Goal: Information Seeking & Learning: Learn about a topic

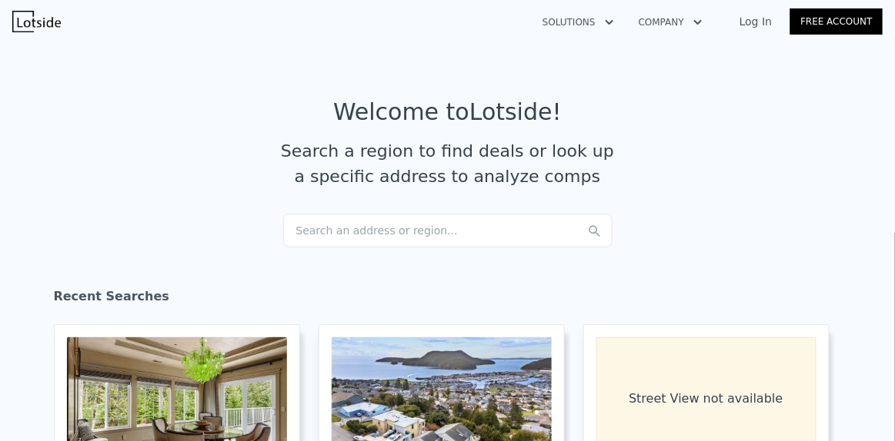
click at [351, 224] on div "Search an address or region..." at bounding box center [447, 231] width 329 height 34
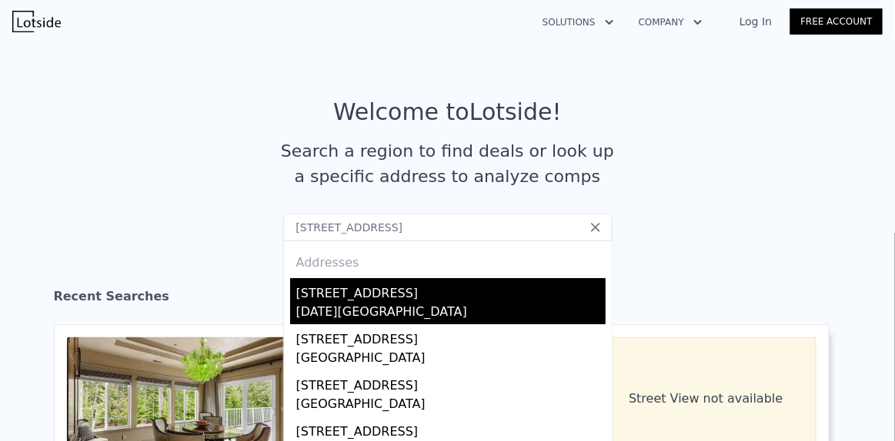
type input "[STREET_ADDRESS]"
click at [345, 288] on div "[STREET_ADDRESS]" at bounding box center [450, 290] width 309 height 25
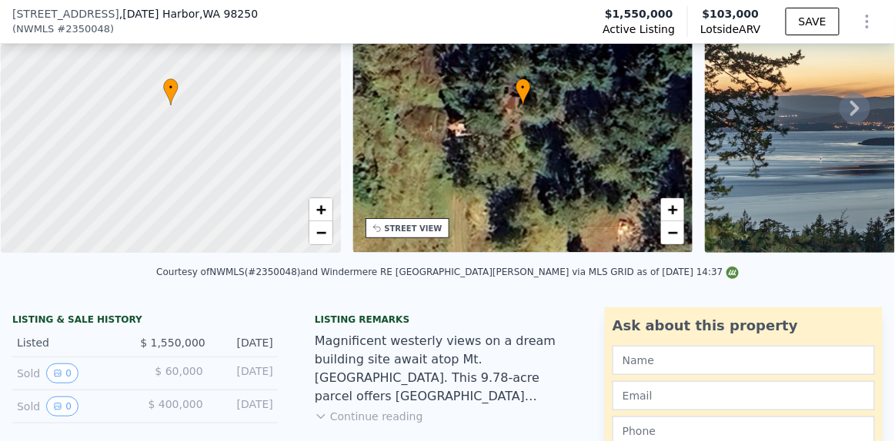
scroll to position [128, 0]
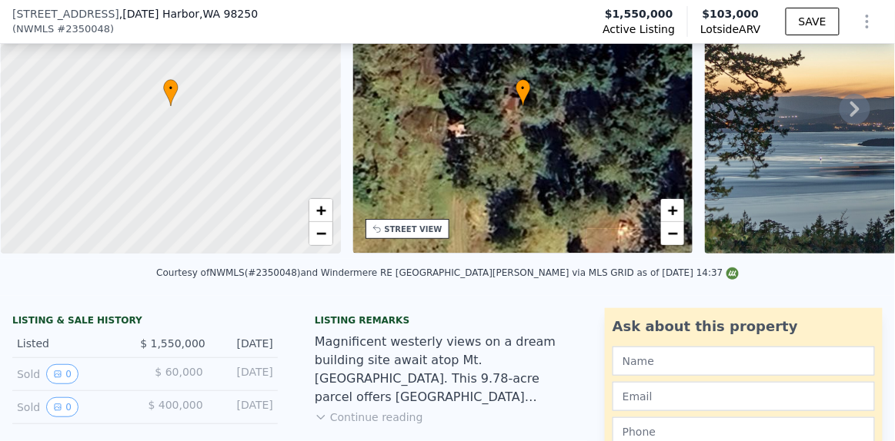
click at [839, 114] on icon at bounding box center [854, 109] width 31 height 31
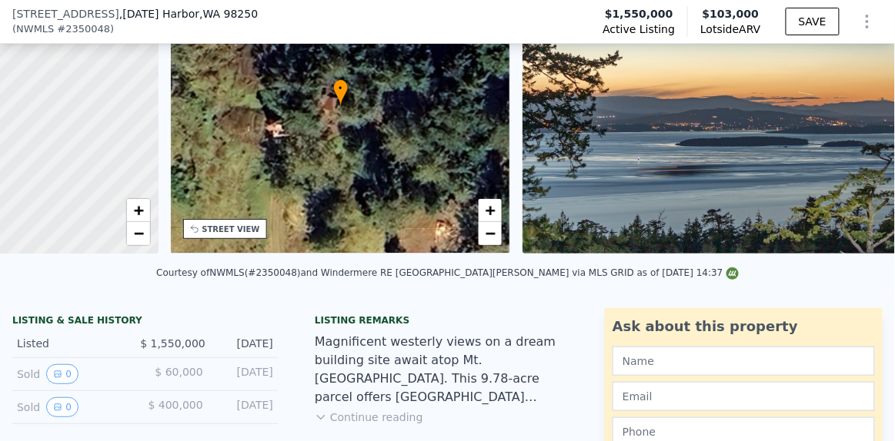
scroll to position [0, 358]
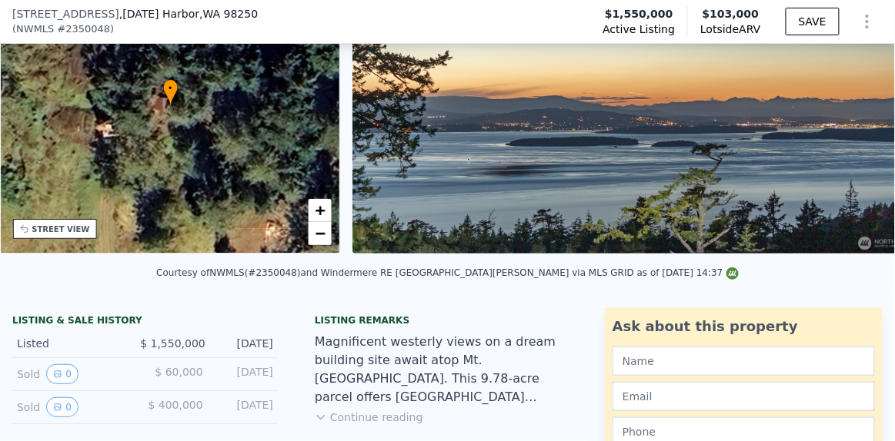
click at [836, 114] on div "• + − • + − STREET VIEW Loading... SATELLITE VIEW" at bounding box center [447, 108] width 895 height 301
click at [839, 114] on icon at bounding box center [854, 109] width 31 height 31
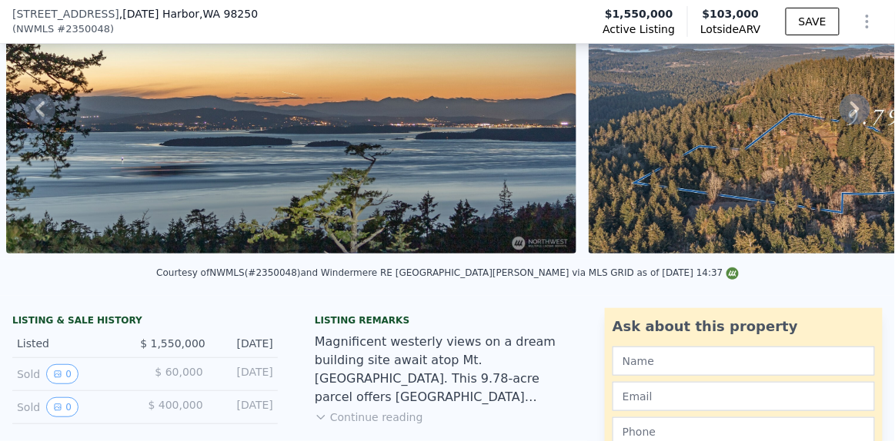
click at [839, 114] on icon at bounding box center [854, 109] width 31 height 31
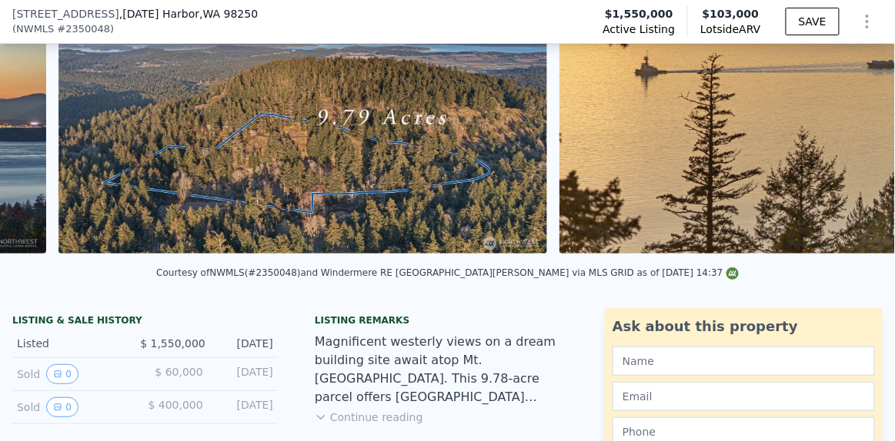
scroll to position [0, 1286]
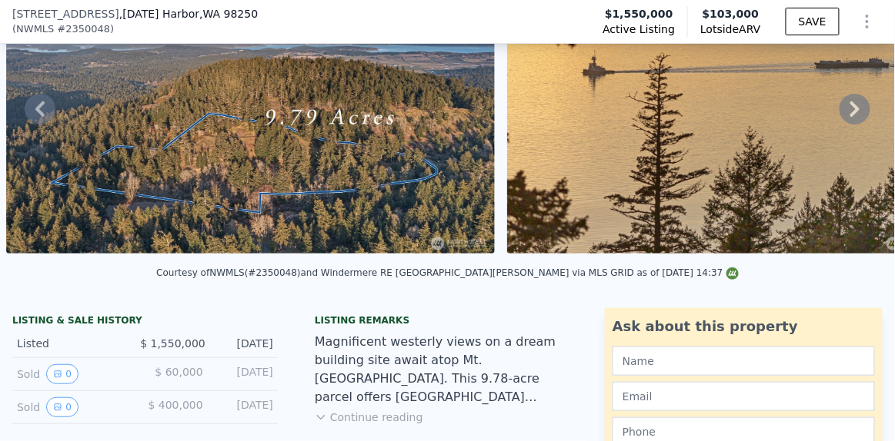
click at [839, 114] on icon at bounding box center [854, 109] width 31 height 31
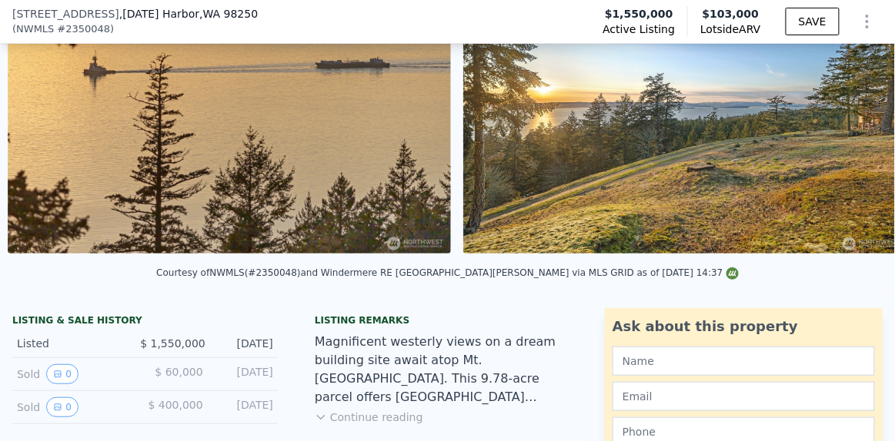
scroll to position [0, 1787]
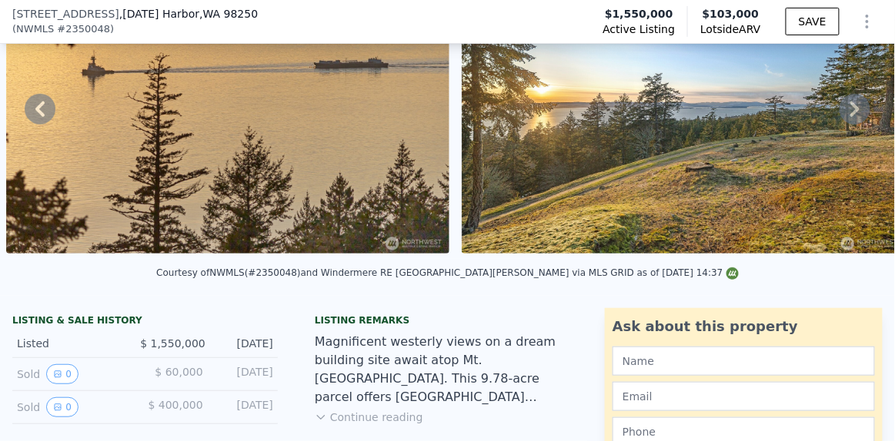
click at [839, 114] on icon at bounding box center [854, 109] width 31 height 31
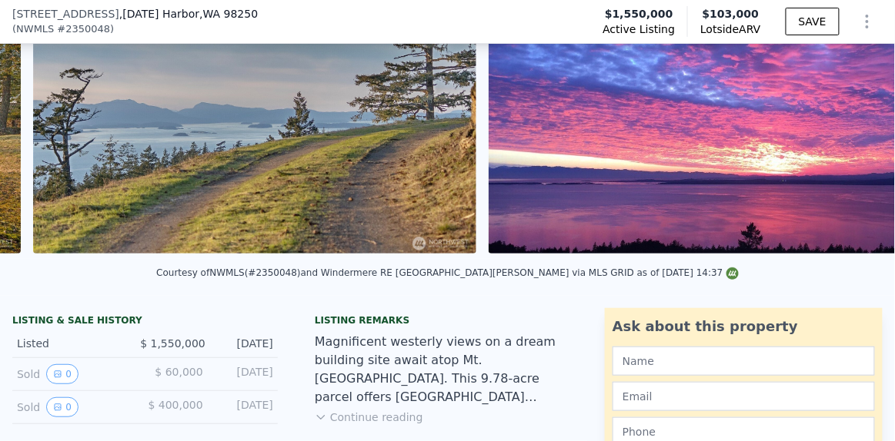
scroll to position [0, 2697]
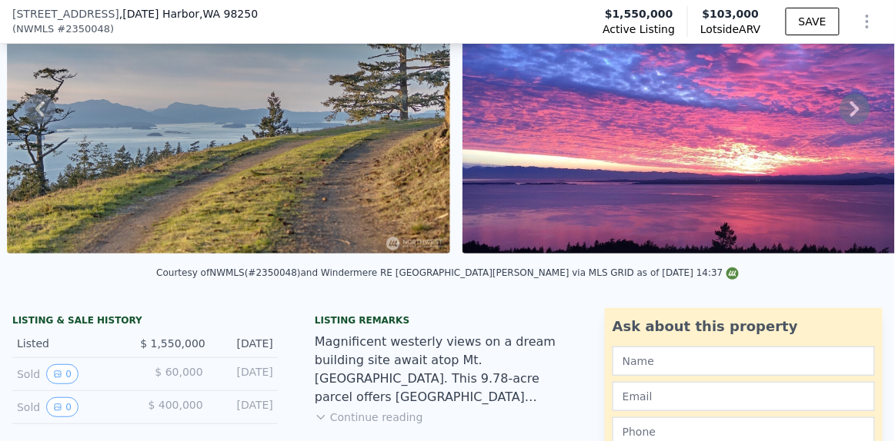
click at [839, 114] on icon at bounding box center [854, 109] width 31 height 31
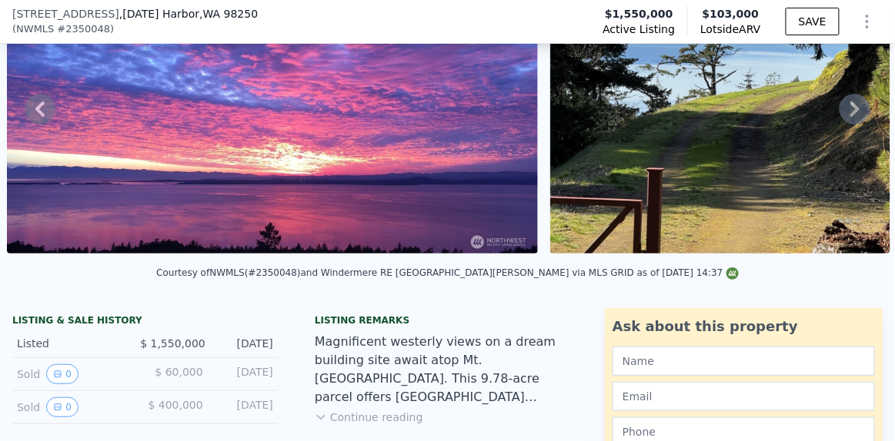
click at [839, 114] on icon at bounding box center [854, 109] width 31 height 31
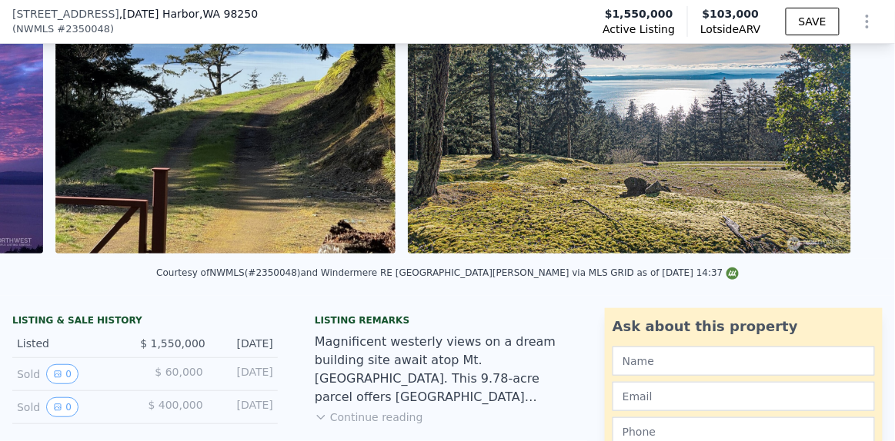
scroll to position [0, 3695]
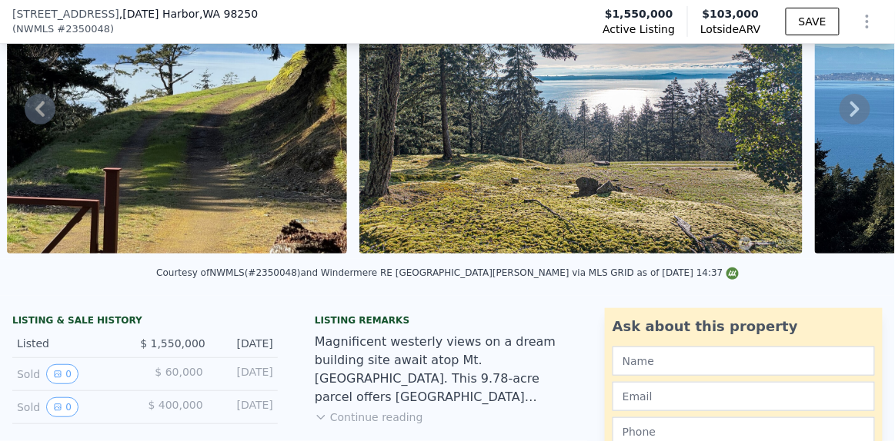
click at [839, 114] on icon at bounding box center [854, 109] width 31 height 31
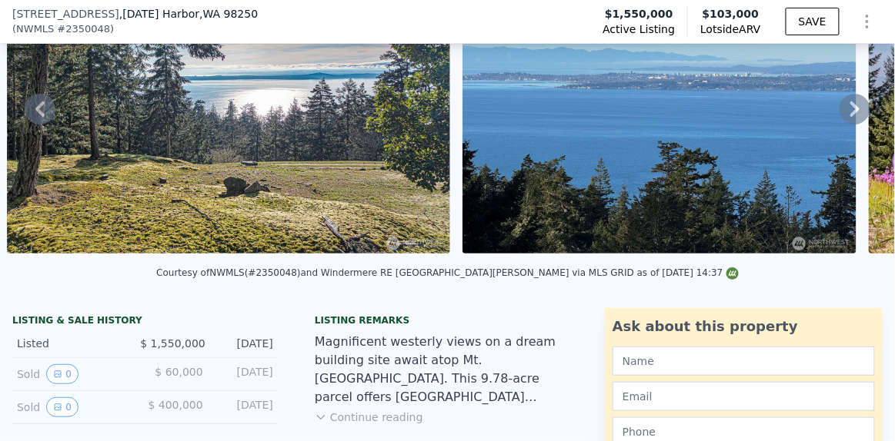
click at [839, 114] on icon at bounding box center [854, 109] width 31 height 31
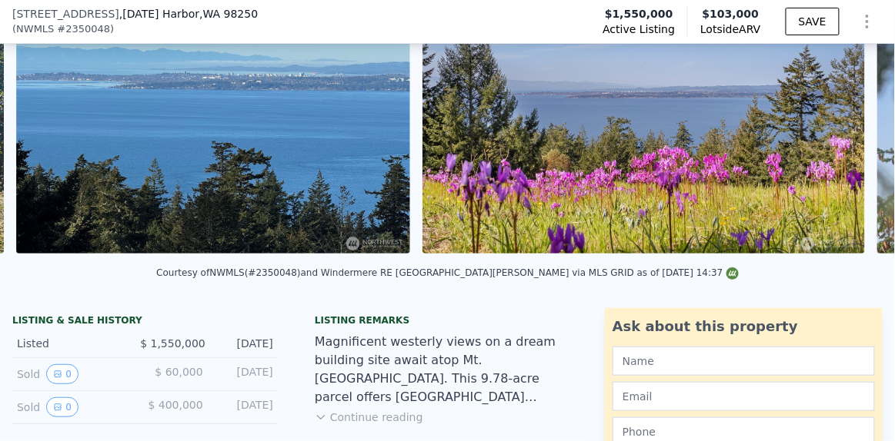
scroll to position [0, 4503]
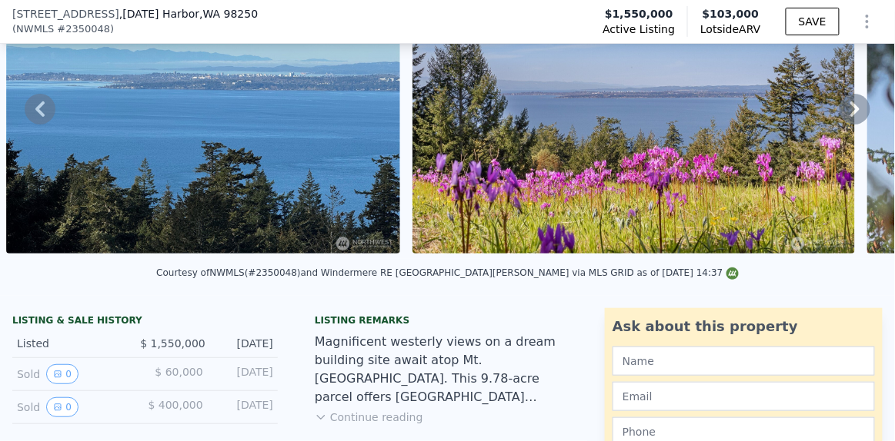
click at [839, 114] on icon at bounding box center [854, 109] width 31 height 31
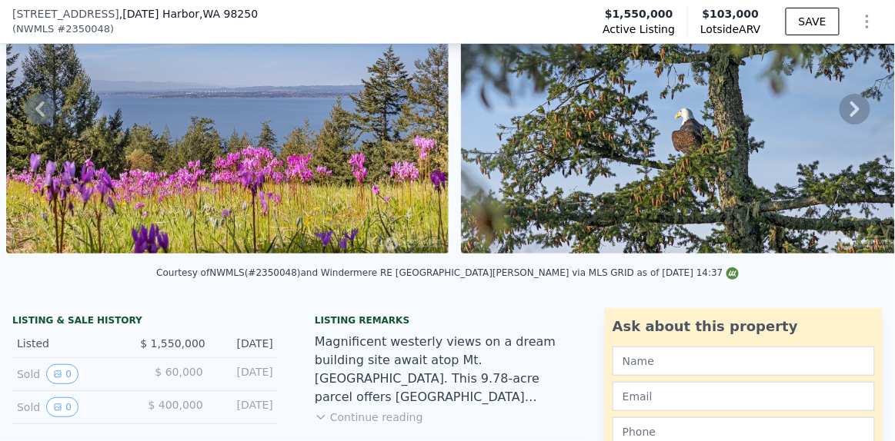
click at [839, 114] on icon at bounding box center [854, 109] width 31 height 31
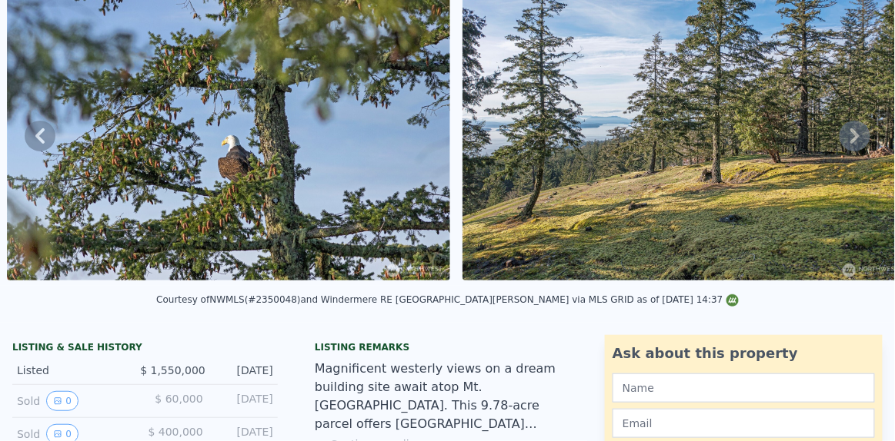
scroll to position [0, 0]
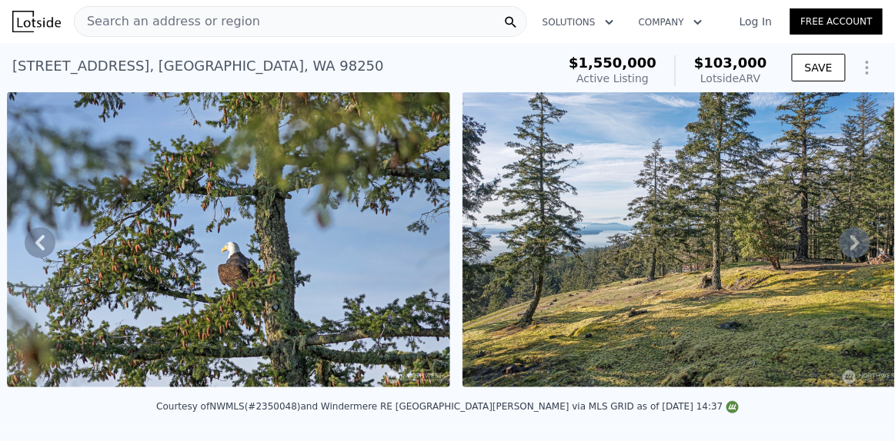
click at [208, 23] on span "Search an address or region" at bounding box center [167, 21] width 185 height 18
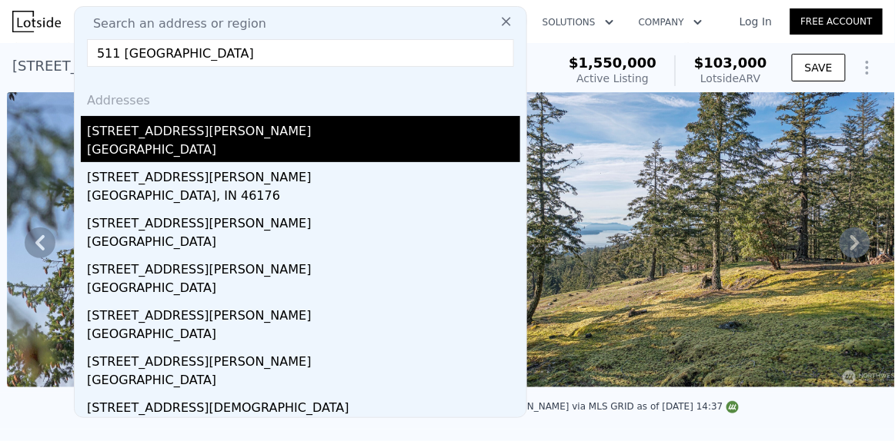
type input "511 [GEOGRAPHIC_DATA]"
click at [142, 141] on div "[GEOGRAPHIC_DATA]" at bounding box center [303, 152] width 433 height 22
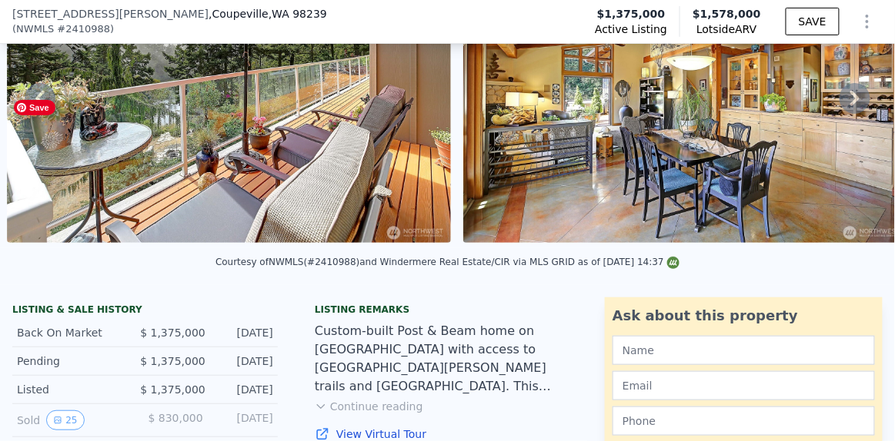
scroll to position [238, 0]
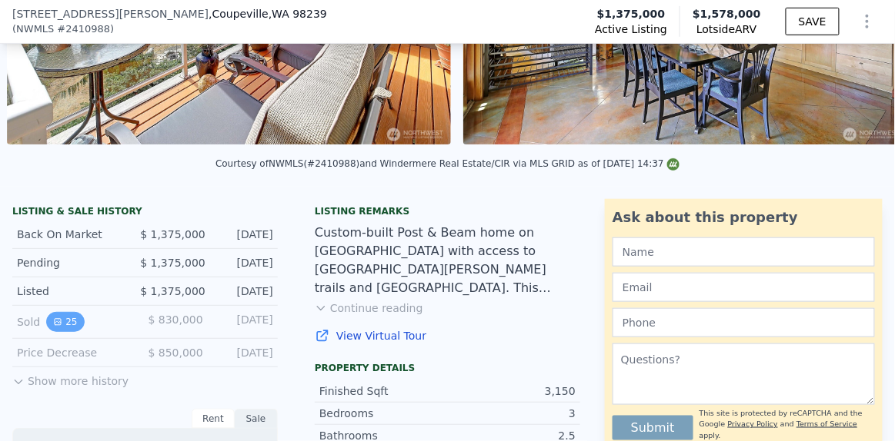
click at [59, 327] on icon "View historical data" at bounding box center [57, 322] width 9 height 9
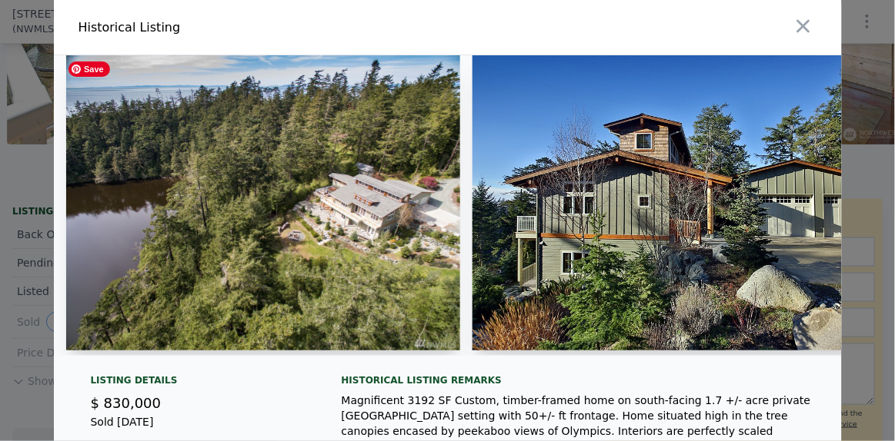
click at [212, 252] on img at bounding box center [263, 202] width 394 height 295
click at [262, 237] on img at bounding box center [263, 202] width 394 height 295
click at [558, 288] on img at bounding box center [693, 202] width 443 height 295
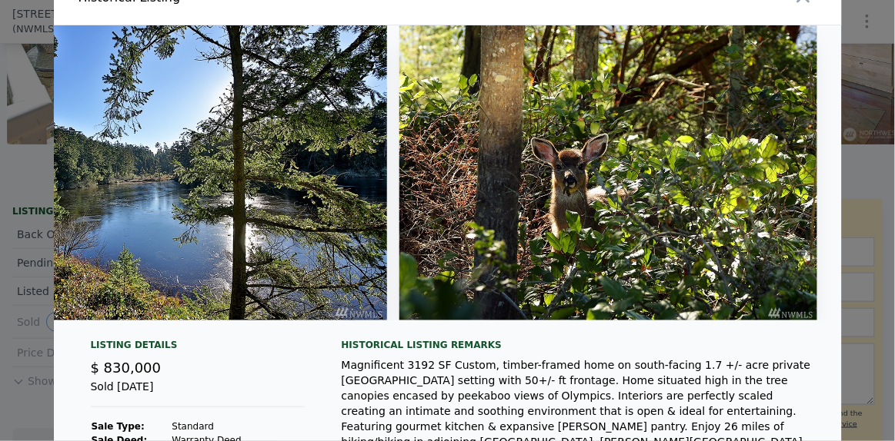
scroll to position [0, 0]
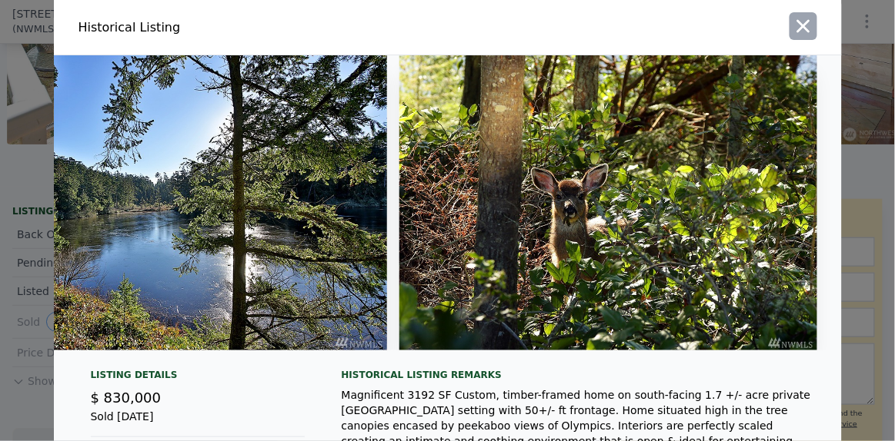
click at [792, 28] on icon "button" at bounding box center [803, 26] width 22 height 22
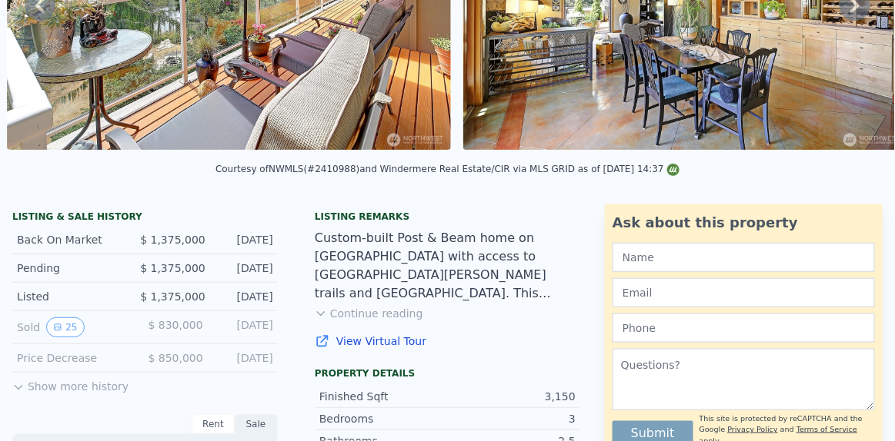
scroll to position [5, 0]
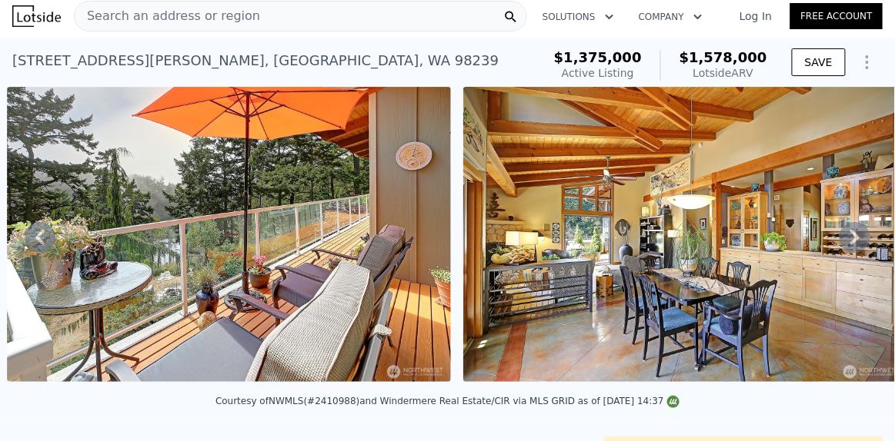
click at [189, 11] on span "Search an address or region" at bounding box center [167, 16] width 185 height 18
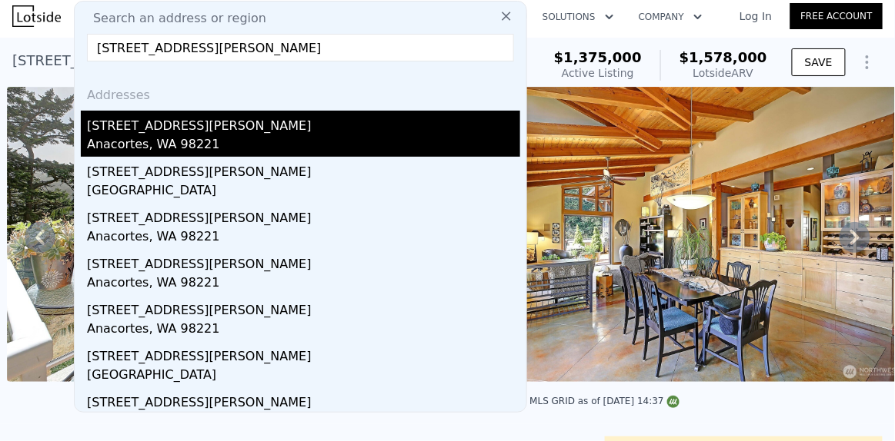
type input "[STREET_ADDRESS][PERSON_NAME]"
click at [143, 126] on div "[STREET_ADDRESS][PERSON_NAME]" at bounding box center [303, 123] width 433 height 25
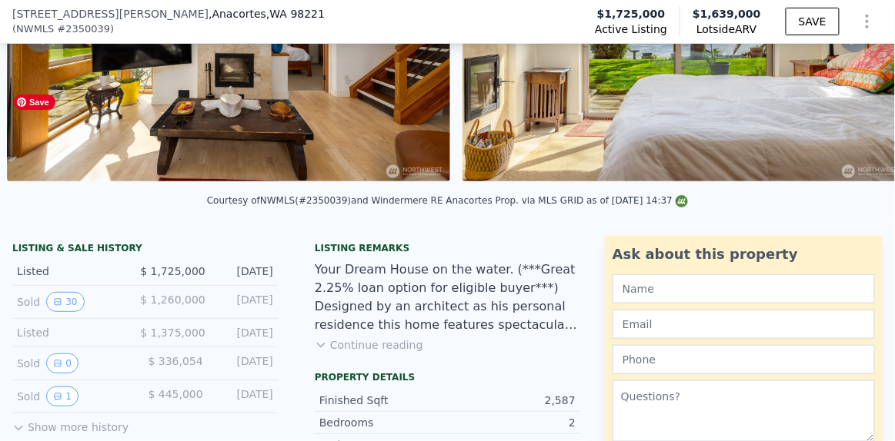
scroll to position [199, 0]
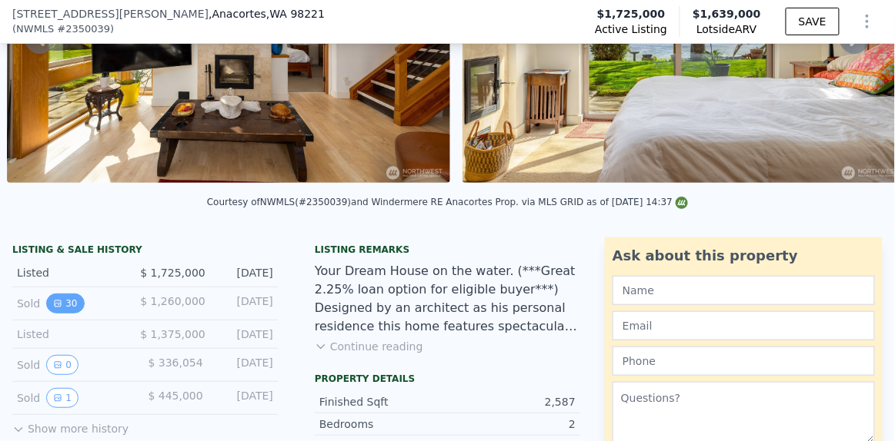
click at [58, 308] on icon "View historical data" at bounding box center [57, 303] width 9 height 9
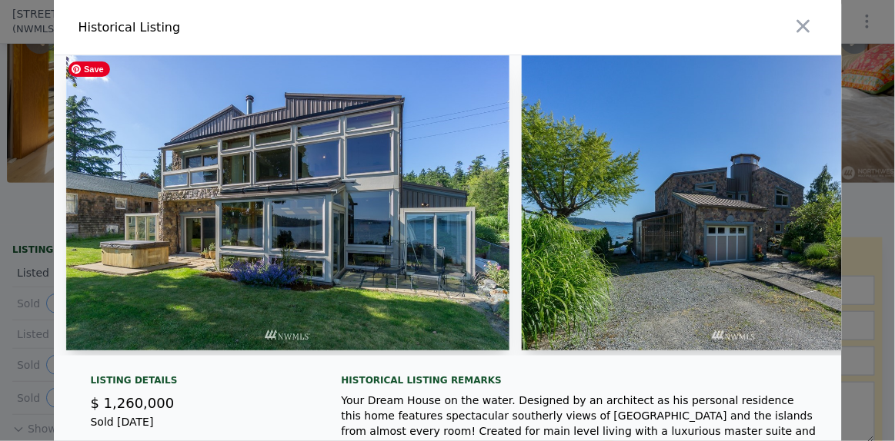
click at [238, 222] on img at bounding box center [287, 202] width 443 height 295
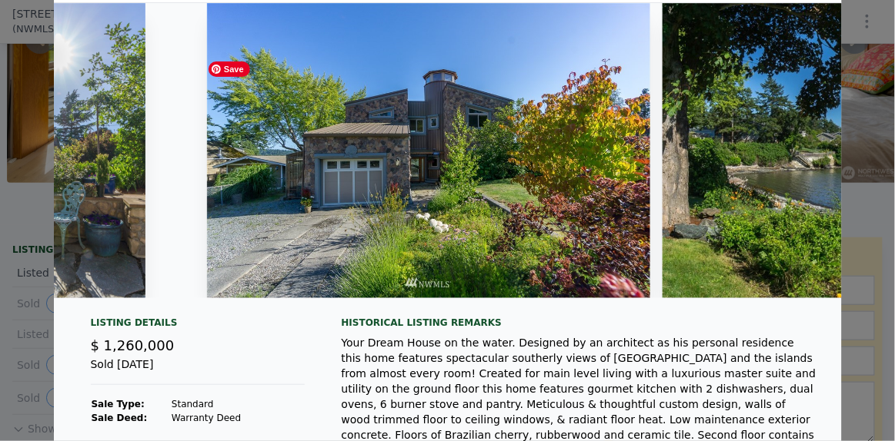
scroll to position [0, 0]
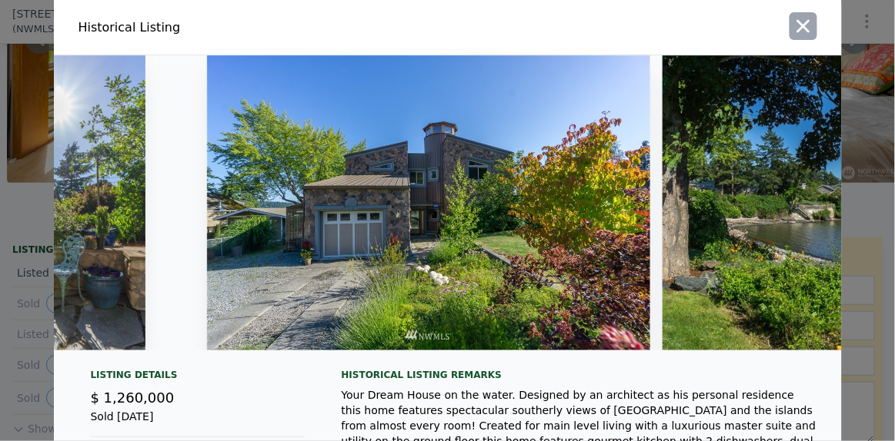
click at [797, 22] on icon "button" at bounding box center [803, 26] width 22 height 22
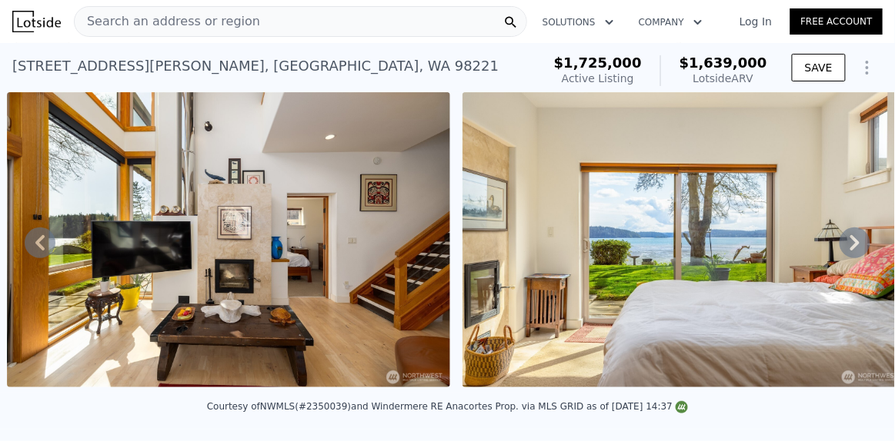
type input "2.75"
type input "3.25"
type input "2386"
type input "3818"
type input "51401"
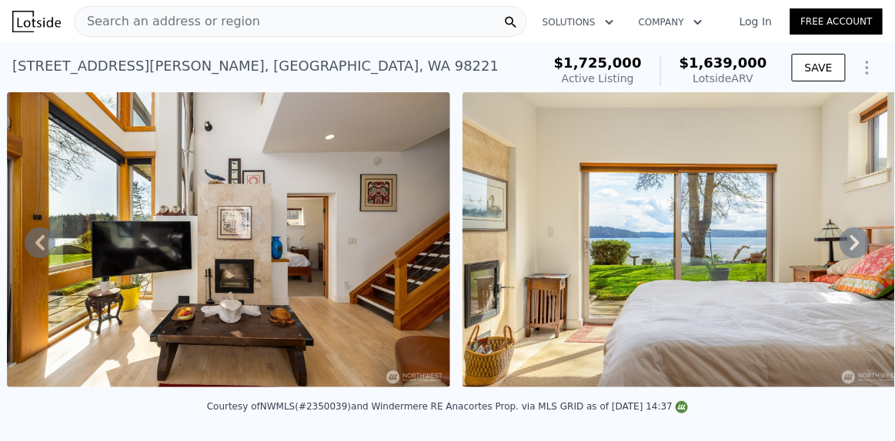
type input "109336"
type input "$ 1,578,000"
type input "-$ 15,660"
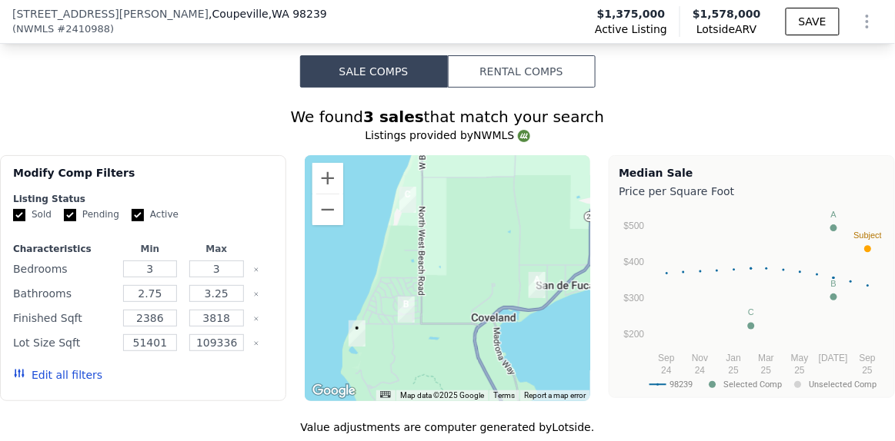
scroll to position [1361, 0]
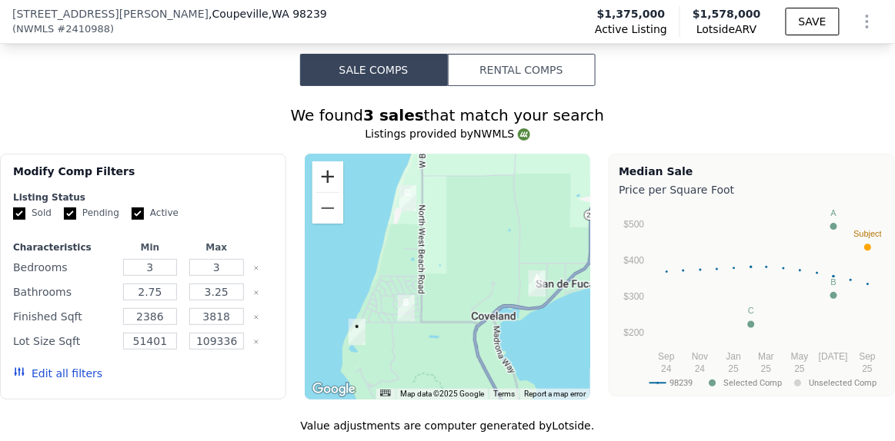
click at [317, 178] on button "Zoom in" at bounding box center [327, 177] width 31 height 31
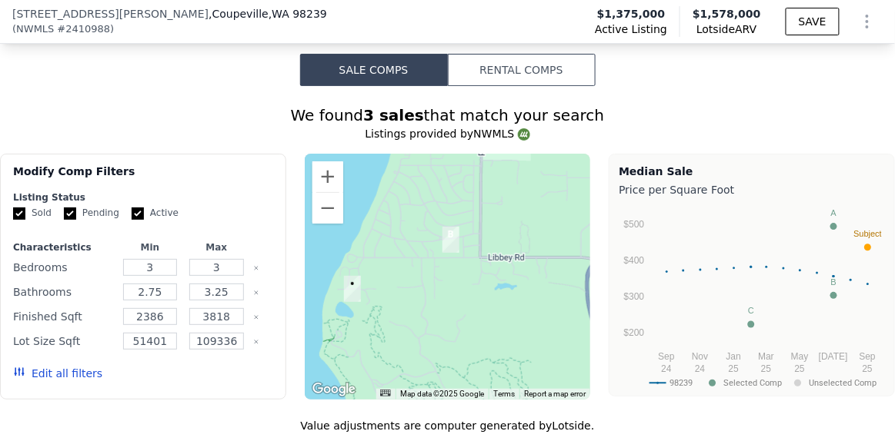
drag, startPoint x: 339, startPoint y: 259, endPoint x: 431, endPoint y: 138, distance: 152.0
click at [431, 138] on div "Listings provided by NWMLS" at bounding box center [447, 133] width 895 height 15
click at [320, 212] on button "Zoom out" at bounding box center [327, 208] width 31 height 31
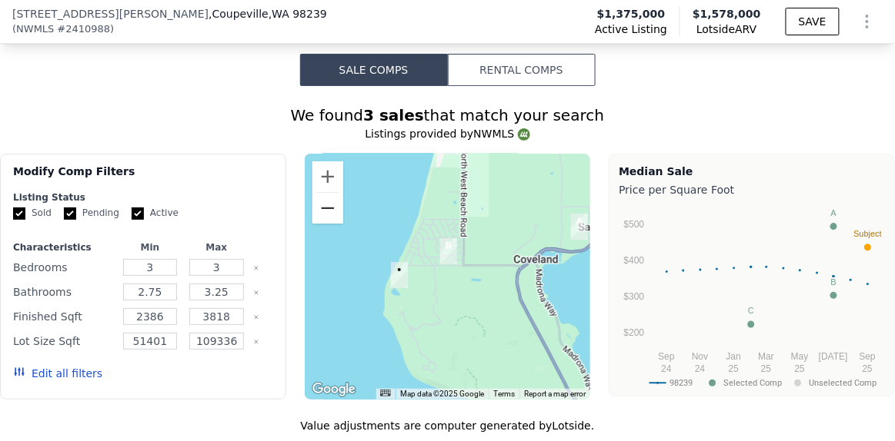
click at [320, 212] on button "Zoom out" at bounding box center [327, 208] width 31 height 31
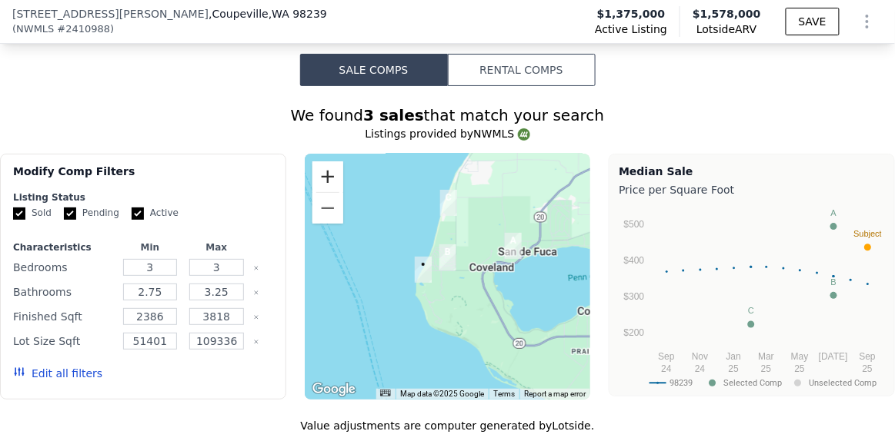
click at [320, 178] on button "Zoom in" at bounding box center [327, 177] width 31 height 31
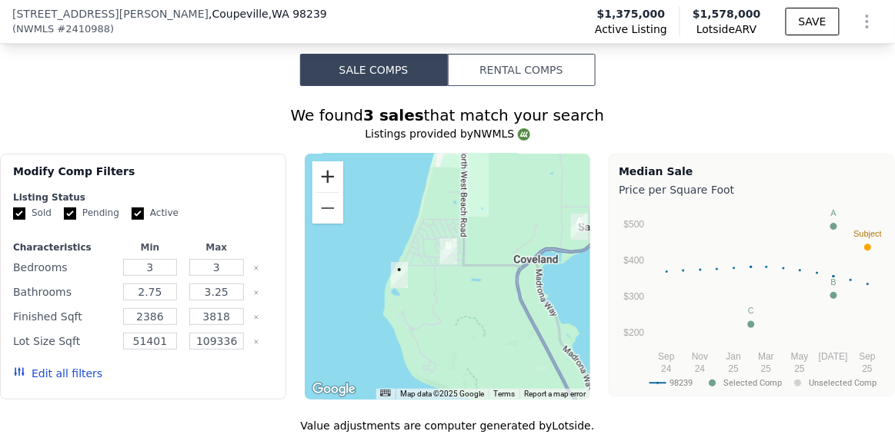
click at [320, 178] on button "Zoom in" at bounding box center [327, 177] width 31 height 31
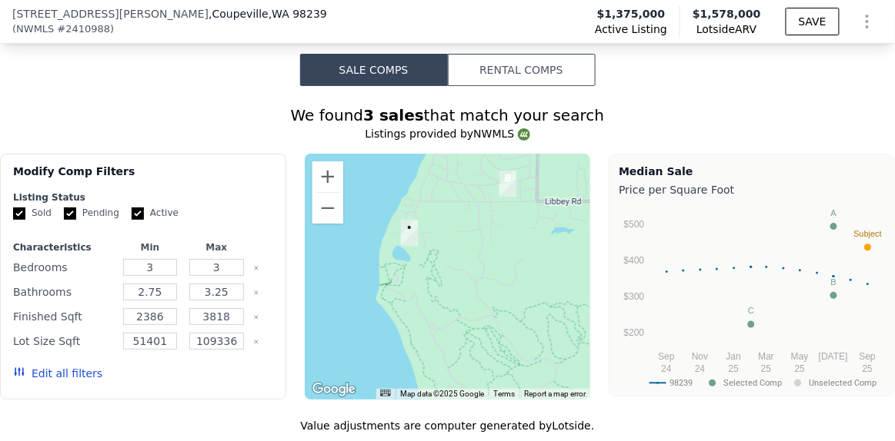
drag, startPoint x: 355, startPoint y: 234, endPoint x: 416, endPoint y: 178, distance: 82.8
click at [416, 178] on div at bounding box center [448, 277] width 286 height 246
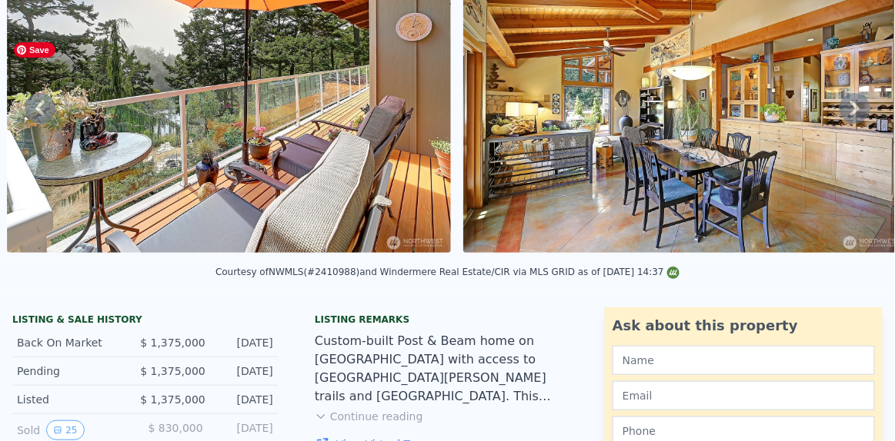
scroll to position [0, 0]
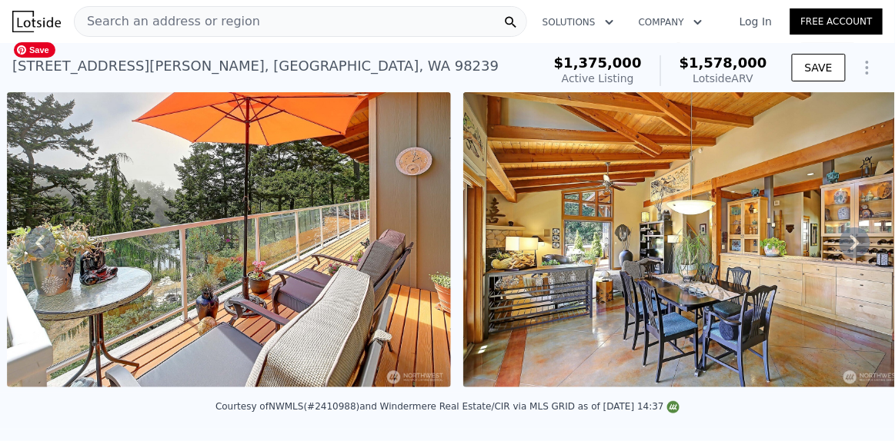
click at [293, 213] on img at bounding box center [229, 239] width 444 height 295
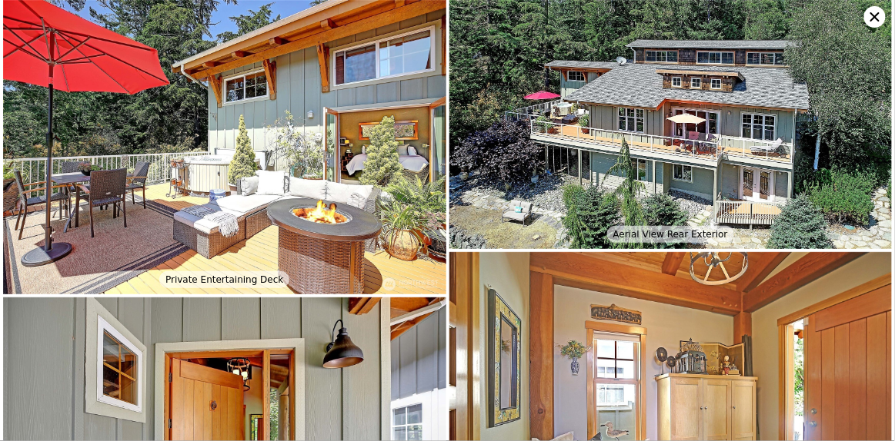
click at [866, 15] on icon at bounding box center [875, 17] width 22 height 22
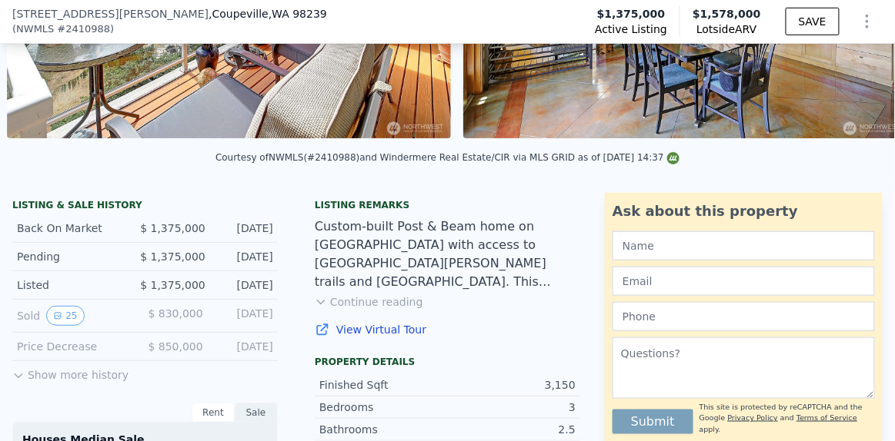
scroll to position [257, 0]
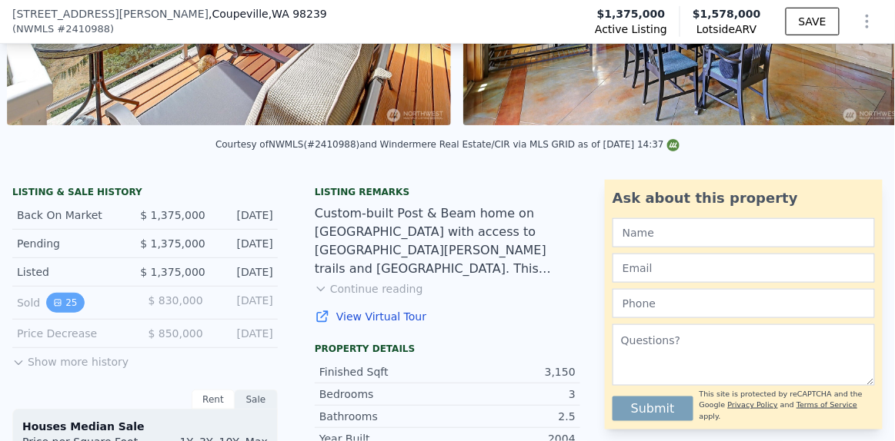
click at [58, 303] on button "25" at bounding box center [65, 303] width 38 height 20
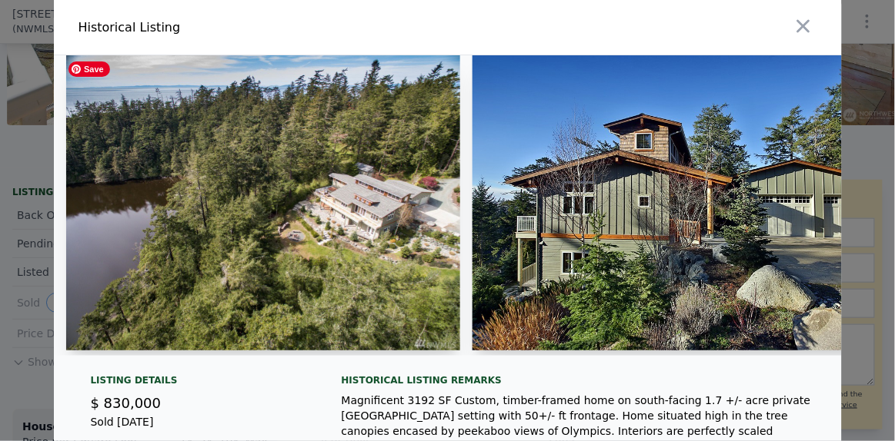
click at [275, 245] on img at bounding box center [263, 202] width 394 height 295
click at [354, 234] on img at bounding box center [263, 202] width 394 height 295
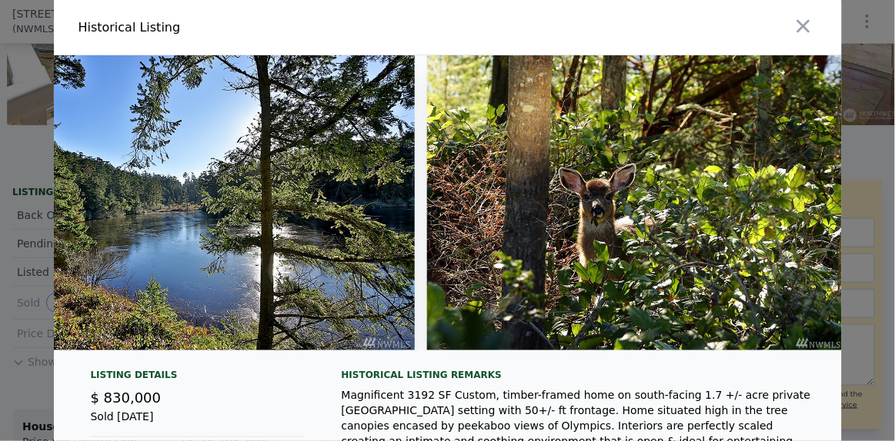
scroll to position [0, 0]
click at [793, 34] on icon "button" at bounding box center [803, 26] width 22 height 22
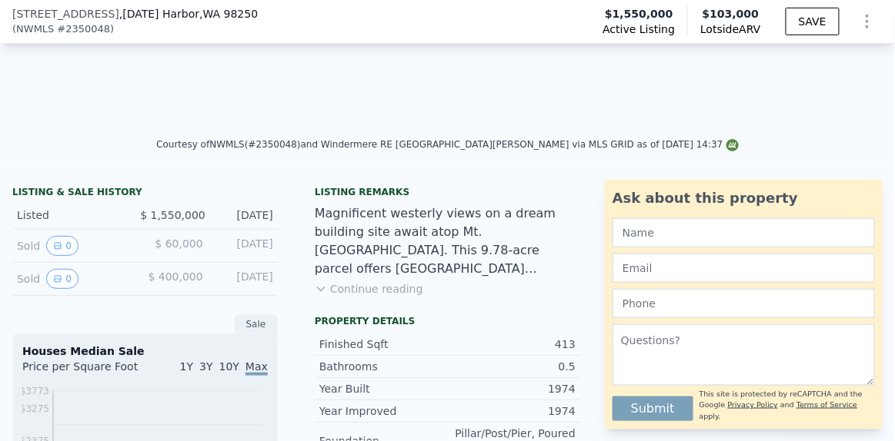
type input "5"
type input "2.25"
type input "7.5"
type input "2598"
type input "9798"
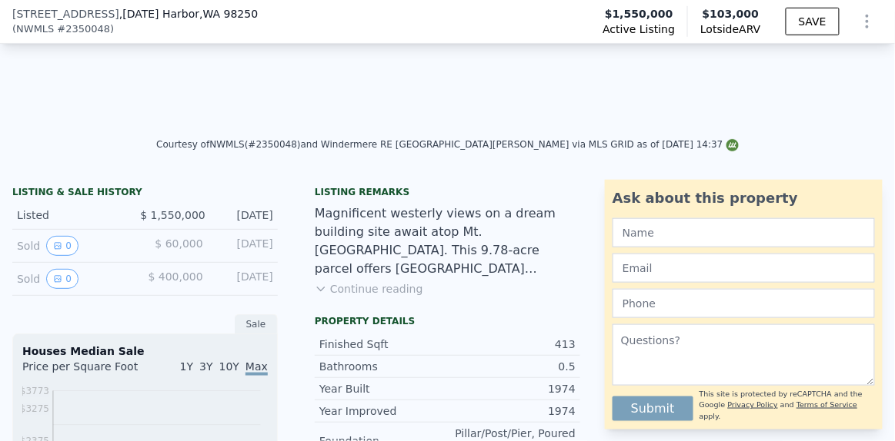
type input "295690"
type input "623779"
type input "$ 103,000"
type input "8"
type input "-$ 1,590,993"
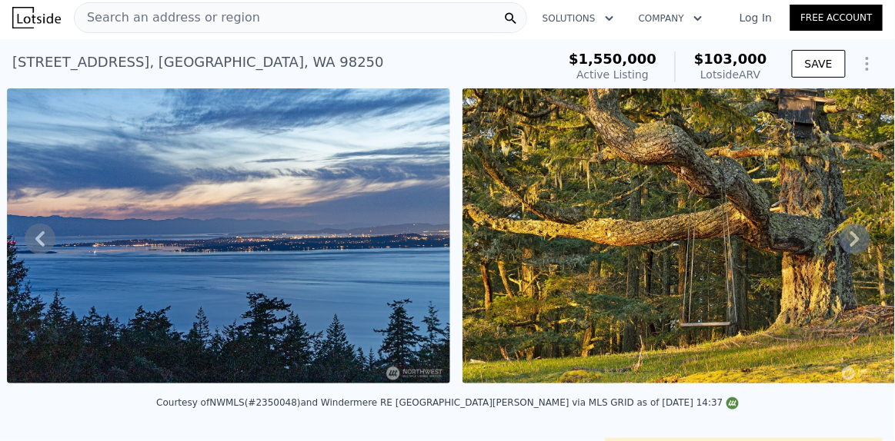
scroll to position [3, 0]
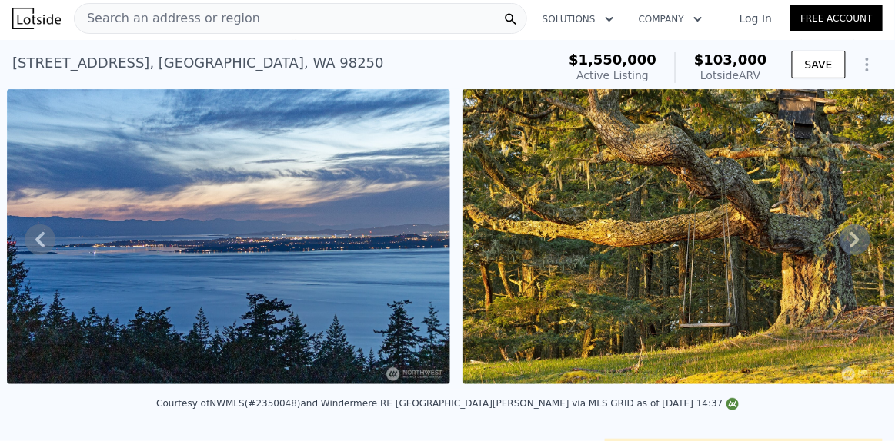
click at [114, 19] on span "Search an address or region" at bounding box center [167, 18] width 185 height 18
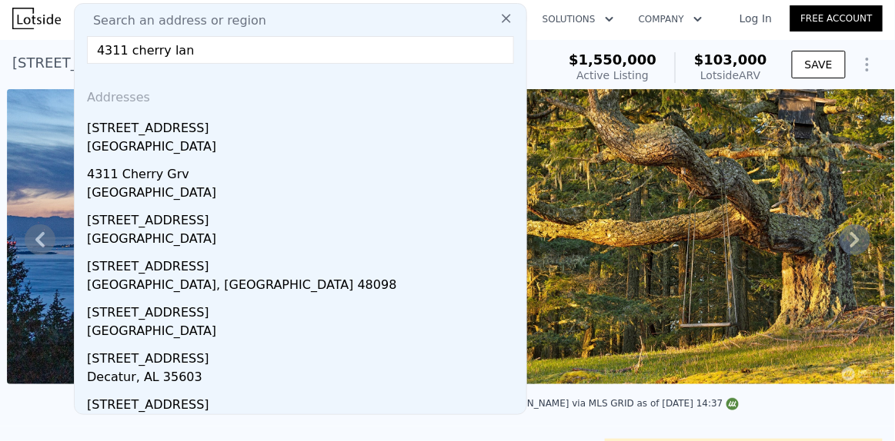
click at [120, 48] on input "4311 cherry lan" at bounding box center [300, 50] width 427 height 28
click at [118, 48] on input "4311 cherry lan" at bounding box center [300, 50] width 427 height 28
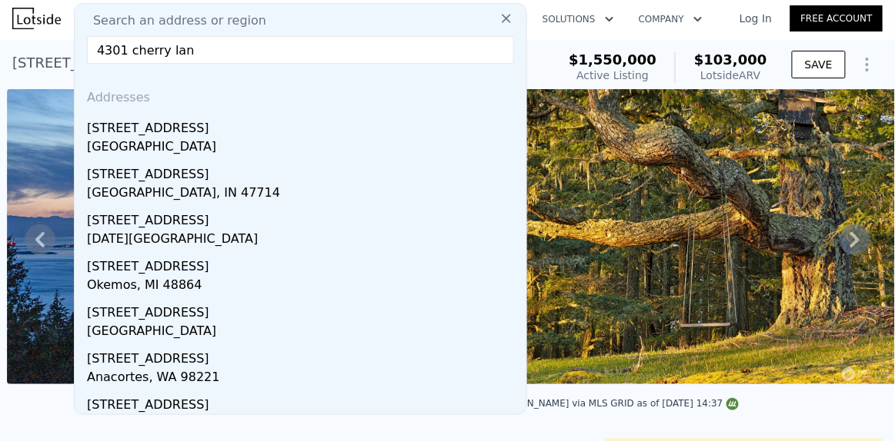
click at [185, 53] on input "4301 cherry lan" at bounding box center [300, 50] width 427 height 28
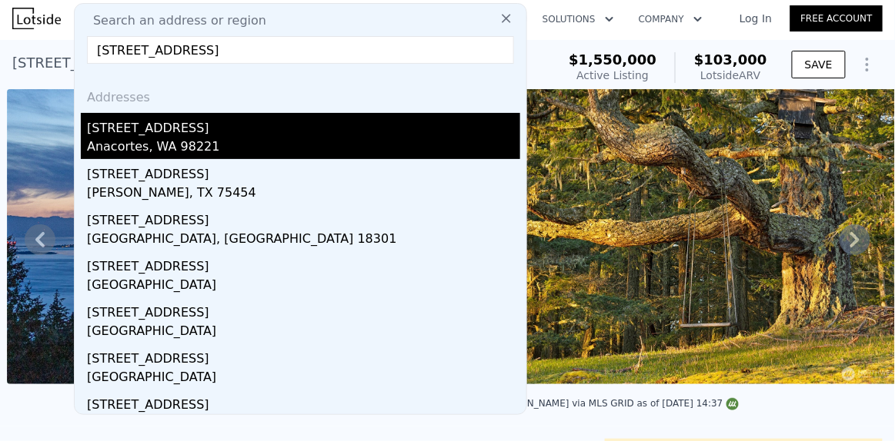
type input "[STREET_ADDRESS]"
click at [128, 152] on div "Anacortes, WA 98221" at bounding box center [303, 149] width 433 height 22
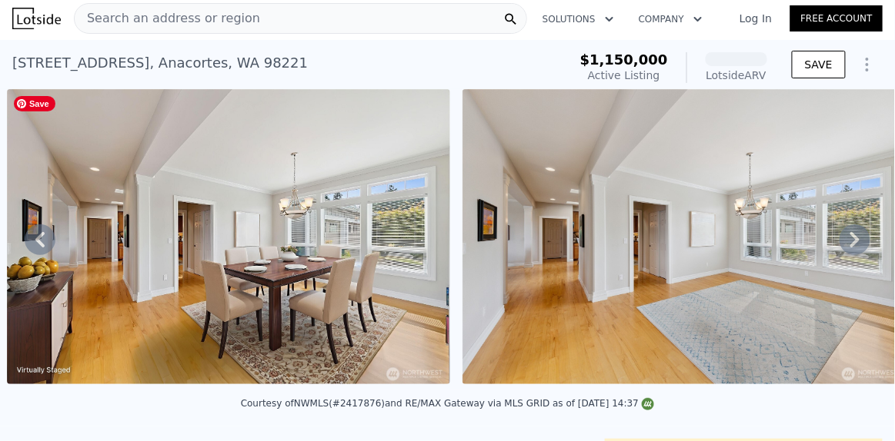
click at [245, 218] on img at bounding box center [228, 236] width 443 height 295
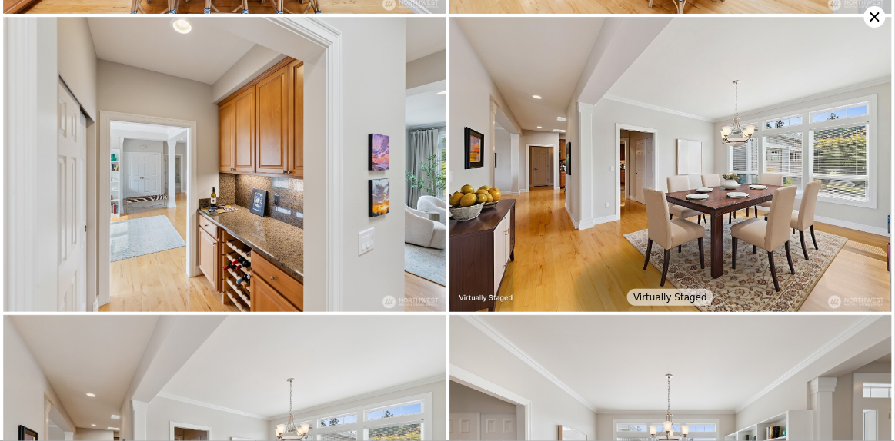
scroll to position [1805, 0]
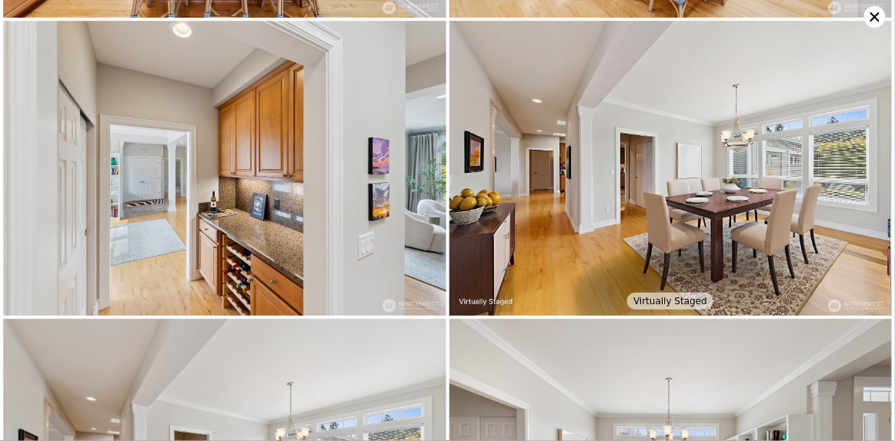
click at [875, 22] on icon at bounding box center [875, 17] width 22 height 22
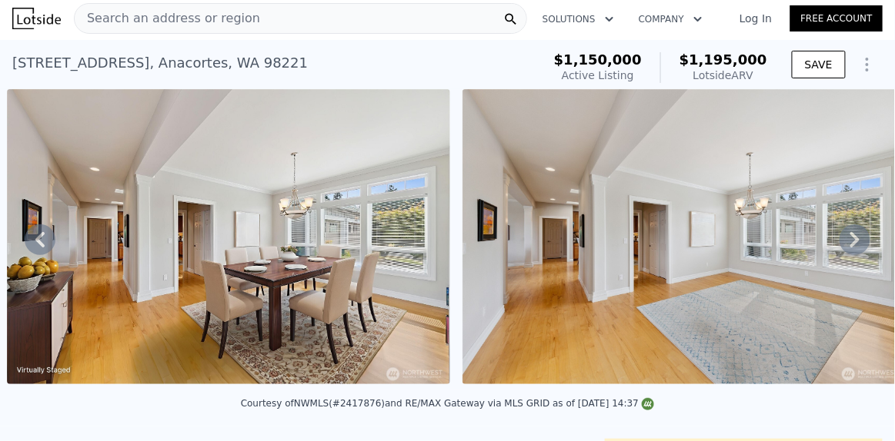
scroll to position [0, 0]
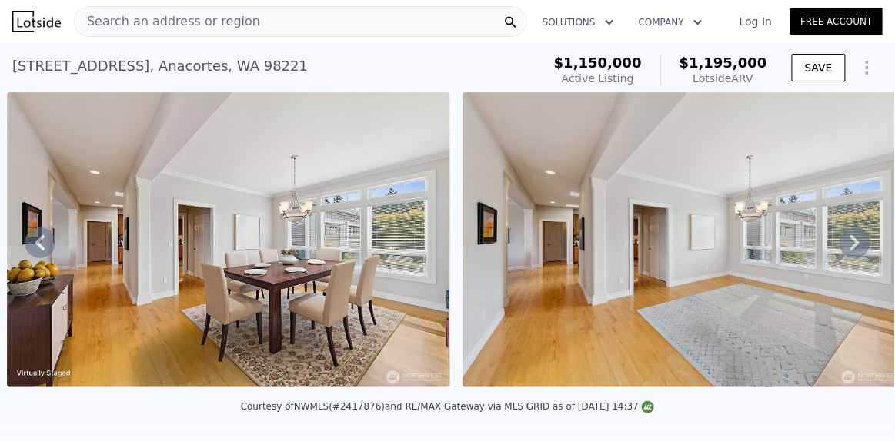
type input "5"
type input "2.25"
type input "7.5"
type input "2598"
type input "9798"
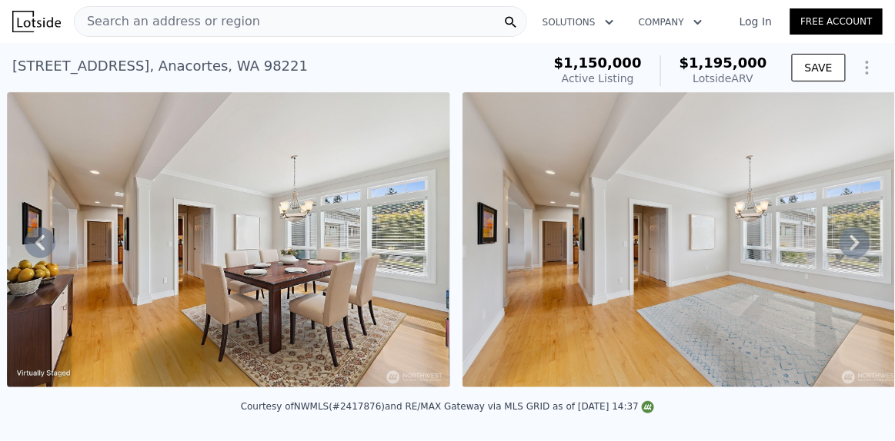
type input "295690"
type input "623779"
type input "$ 103,000"
type input "8"
type input "-$ 1,590,993"
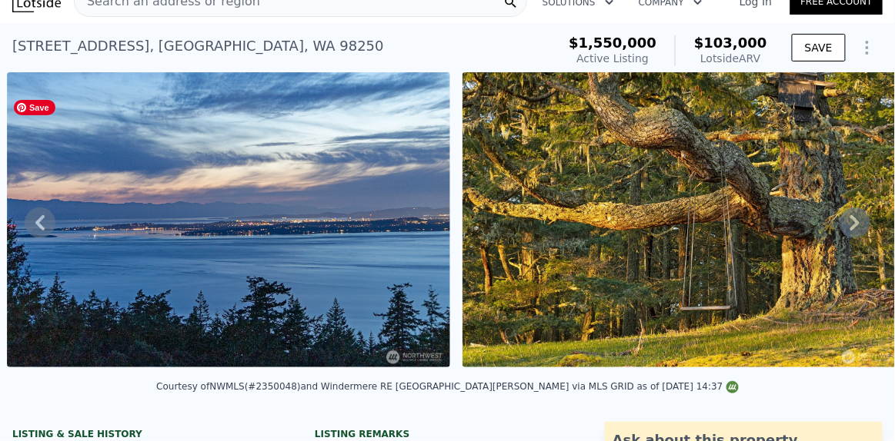
scroll to position [22, 0]
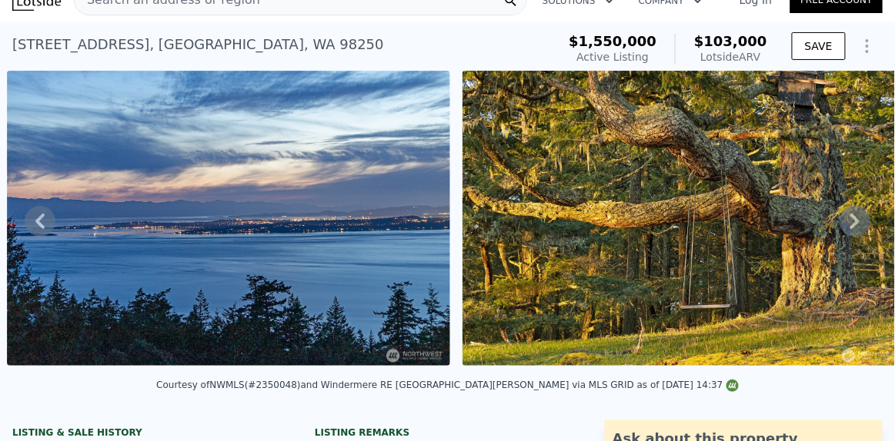
type input "4"
type input "1.75"
type input "2.75"
type input "1510"
type input "2817"
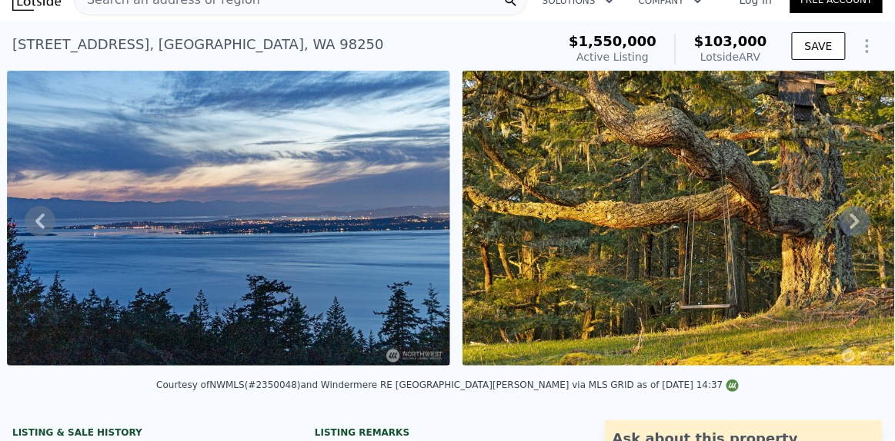
type input "6098"
type input "17860"
type input "$ 1,195,000"
type input "5"
type input "-$ 114,927"
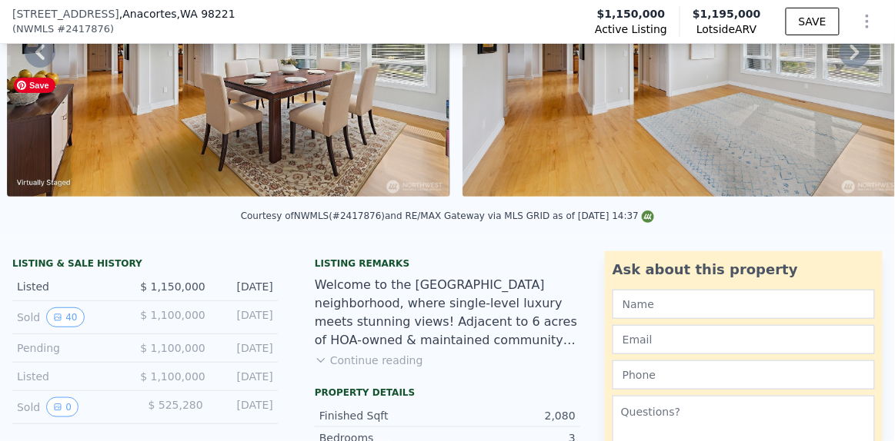
scroll to position [185, 0]
click at [335, 368] on button "Continue reading" at bounding box center [369, 360] width 108 height 15
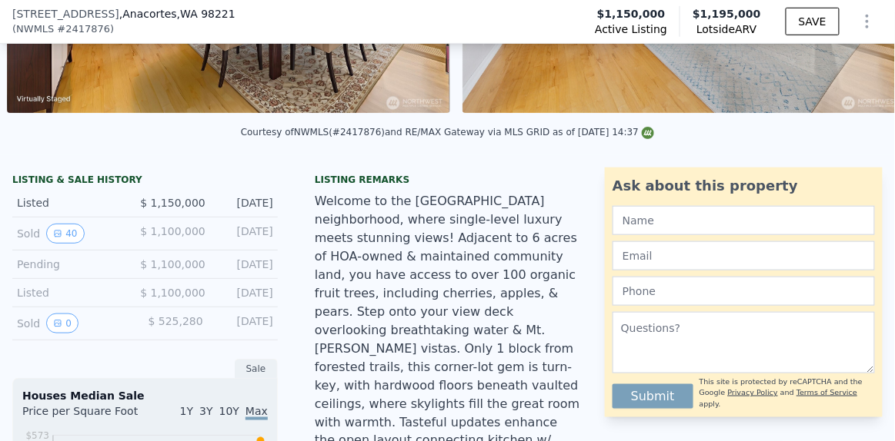
scroll to position [268, 0]
click at [63, 235] on button "40" at bounding box center [65, 235] width 38 height 20
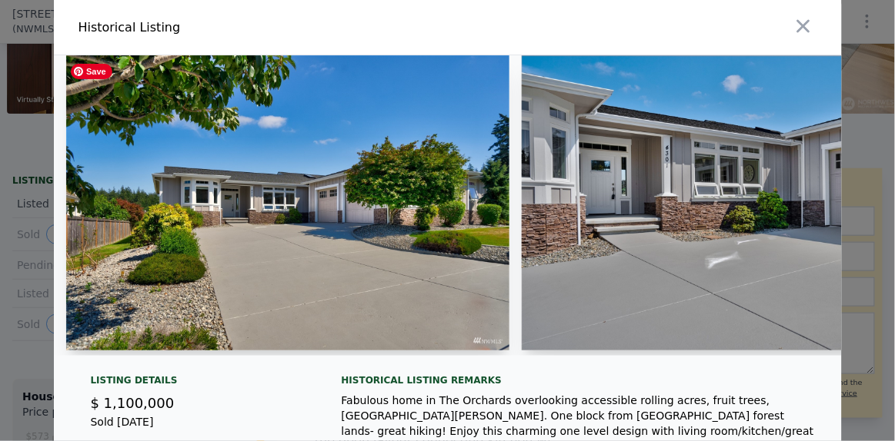
click at [211, 235] on img at bounding box center [288, 202] width 444 height 295
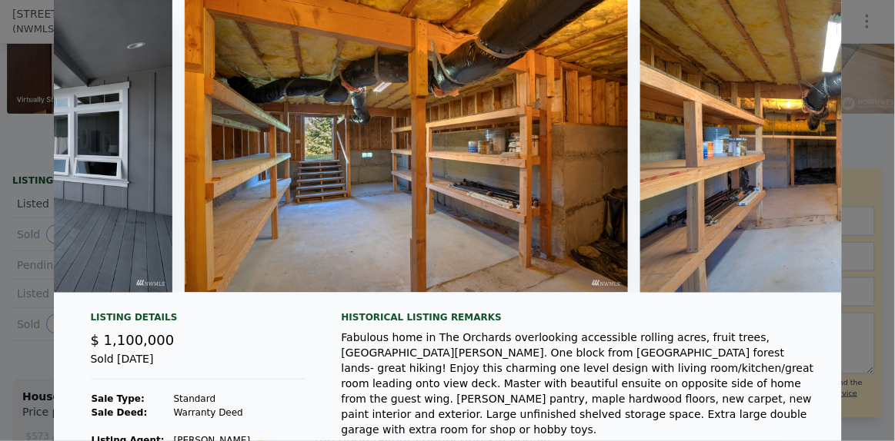
scroll to position [0, 16228]
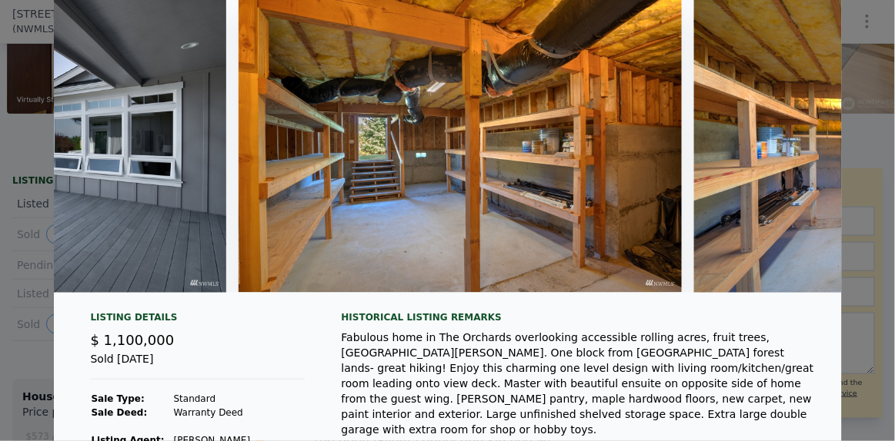
drag, startPoint x: 751, startPoint y: 295, endPoint x: 776, endPoint y: 232, distance: 67.3
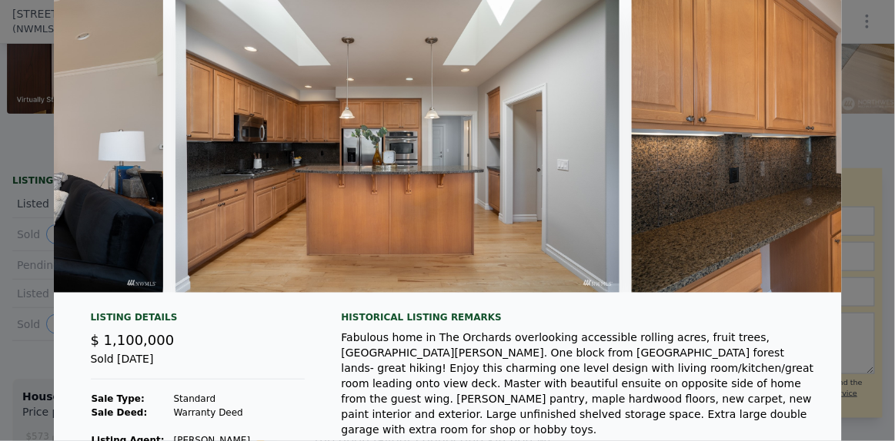
scroll to position [0, 4987]
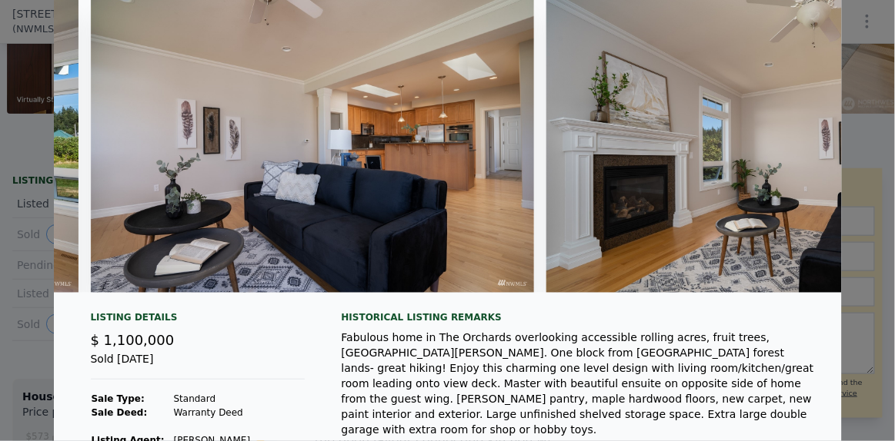
click at [279, 328] on div "Listing Details" at bounding box center [198, 321] width 214 height 18
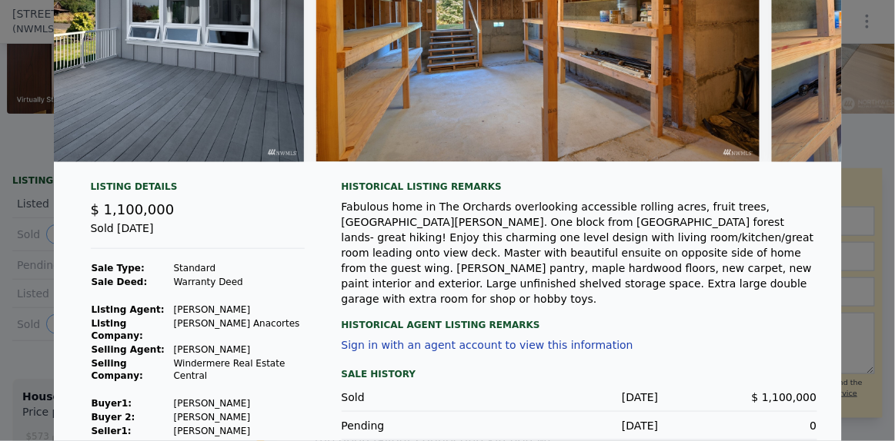
scroll to position [0, 0]
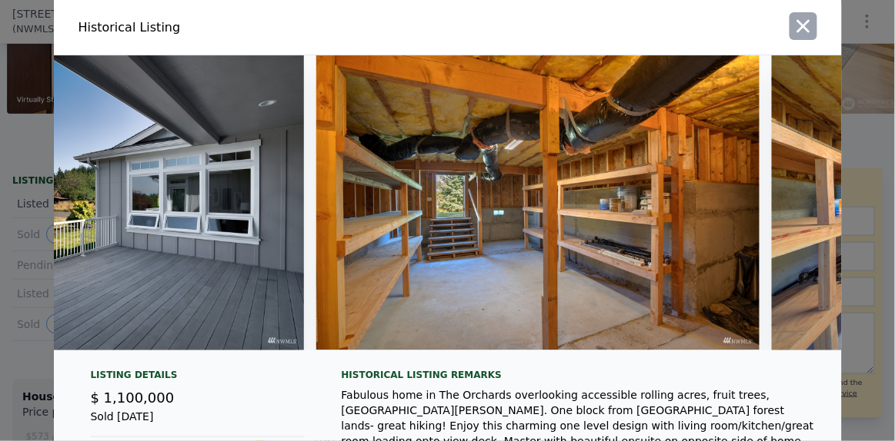
click at [800, 21] on icon "button" at bounding box center [803, 26] width 22 height 22
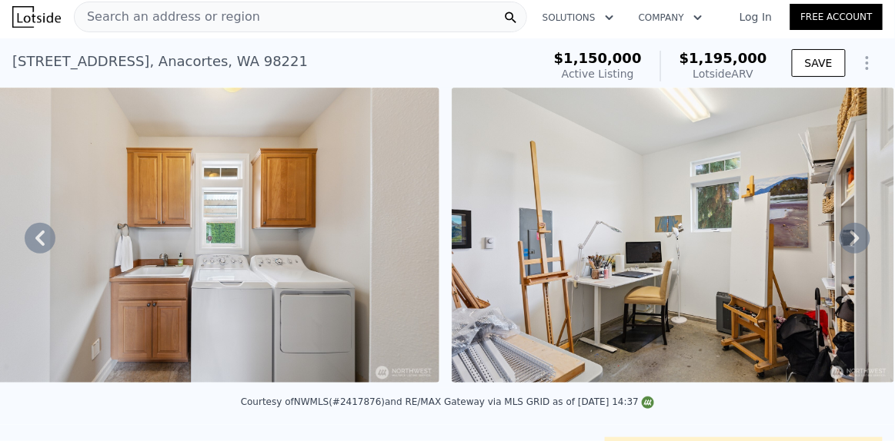
scroll to position [0, 14382]
